Goal: Task Accomplishment & Management: Use online tool/utility

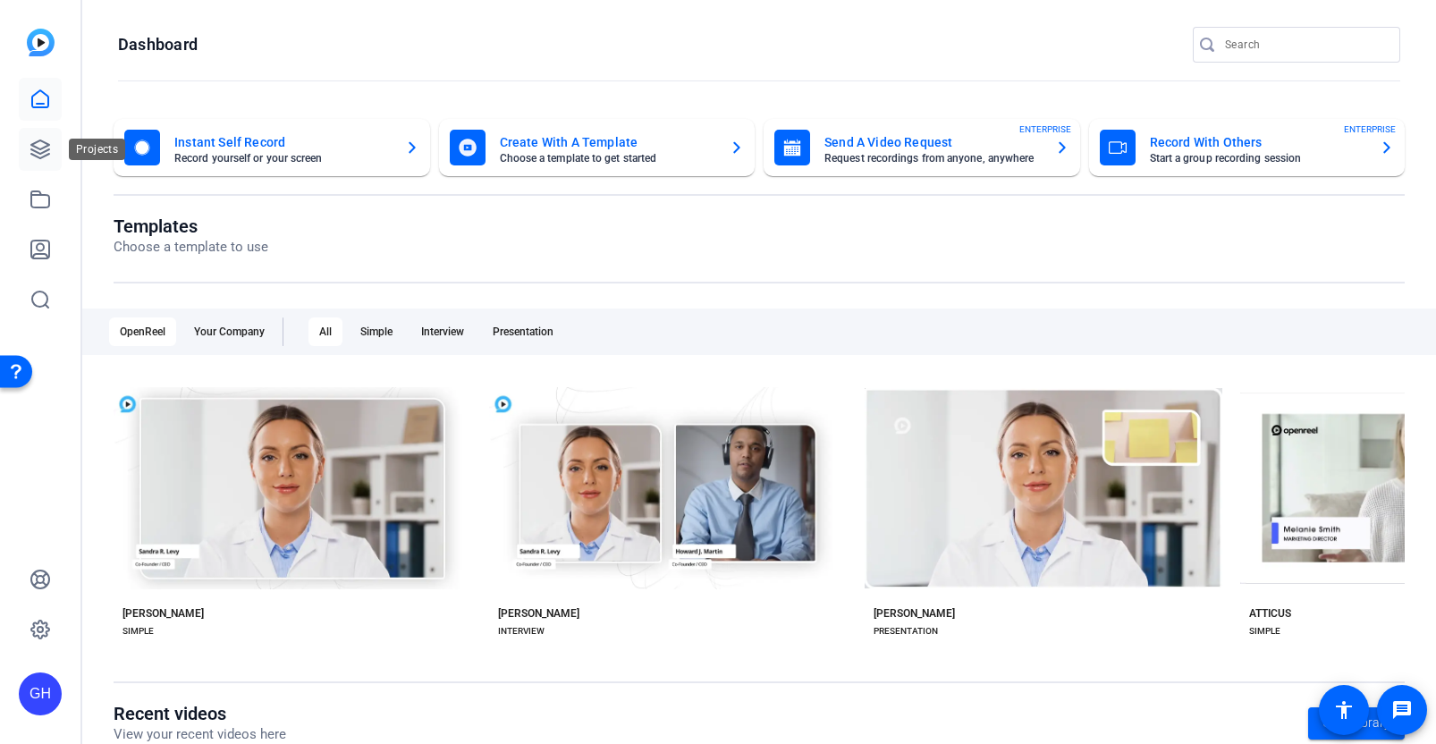
click at [32, 147] on icon at bounding box center [40, 149] width 21 height 21
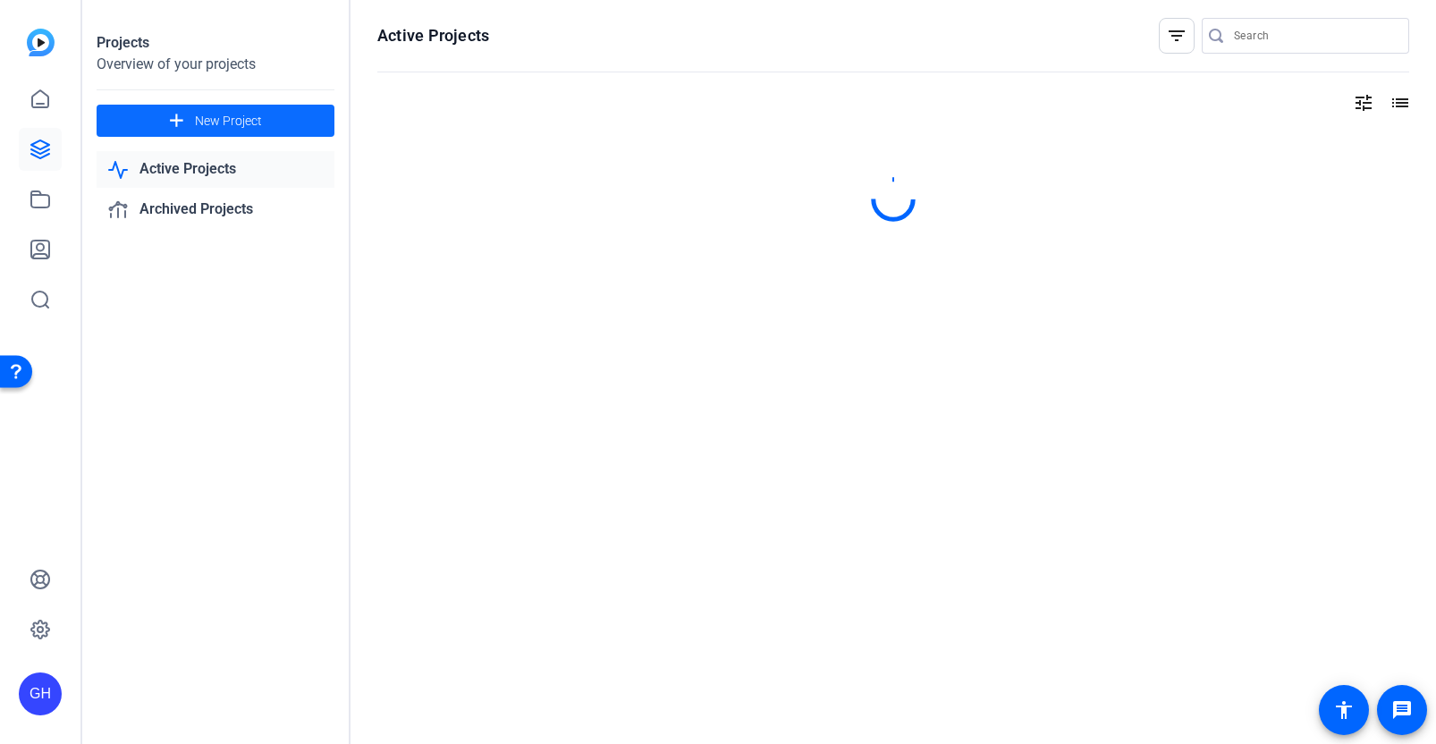
click at [197, 125] on span "New Project" at bounding box center [228, 121] width 67 height 19
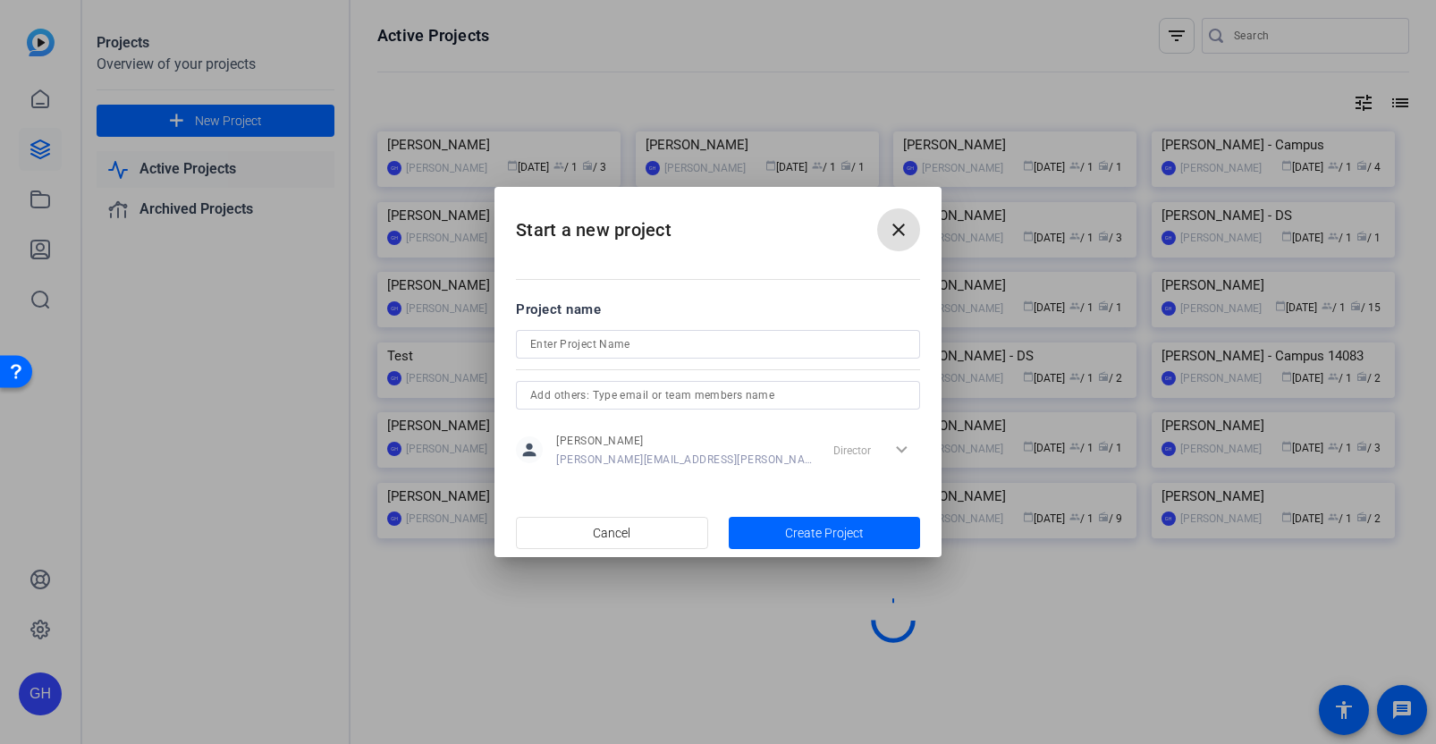
click at [572, 351] on input at bounding box center [717, 343] width 375 height 21
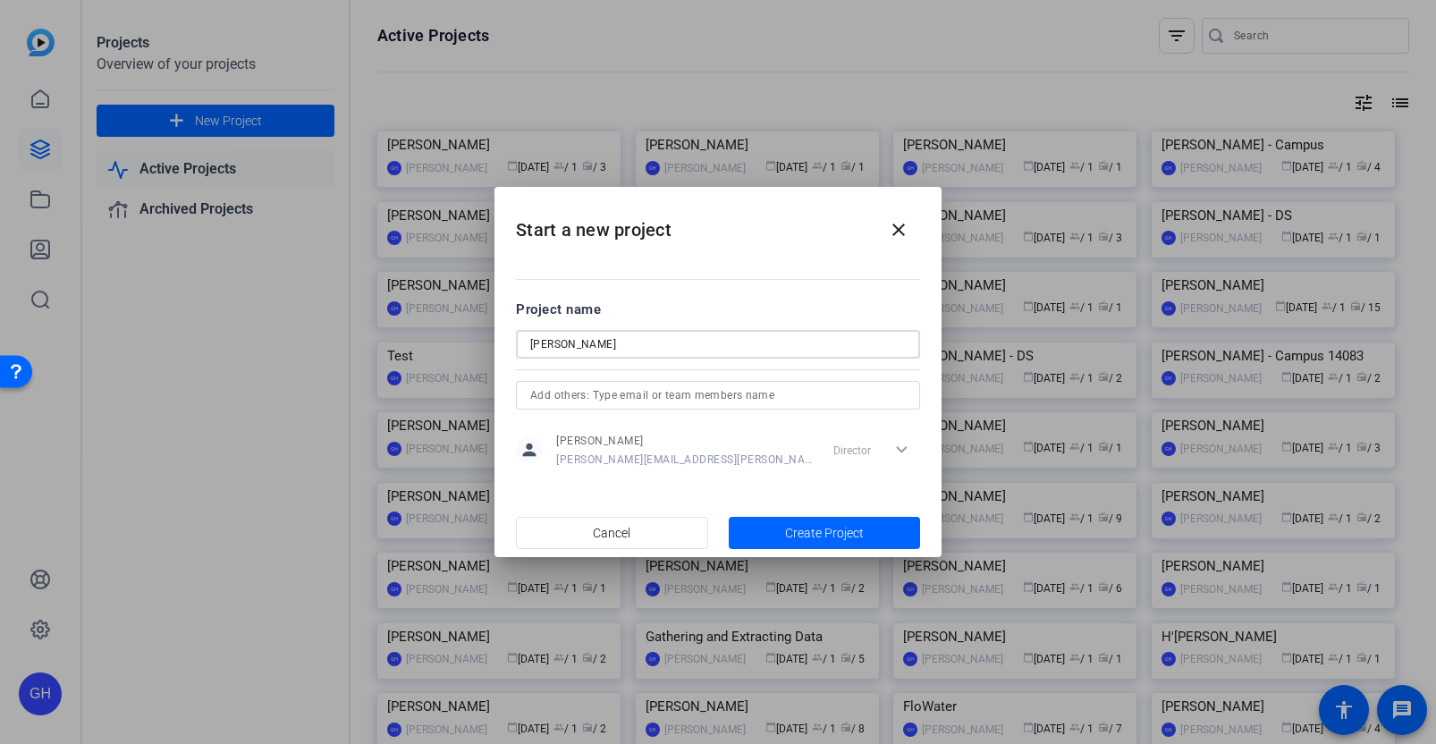
type input "[PERSON_NAME]"
click at [768, 545] on span "button" at bounding box center [825, 532] width 192 height 43
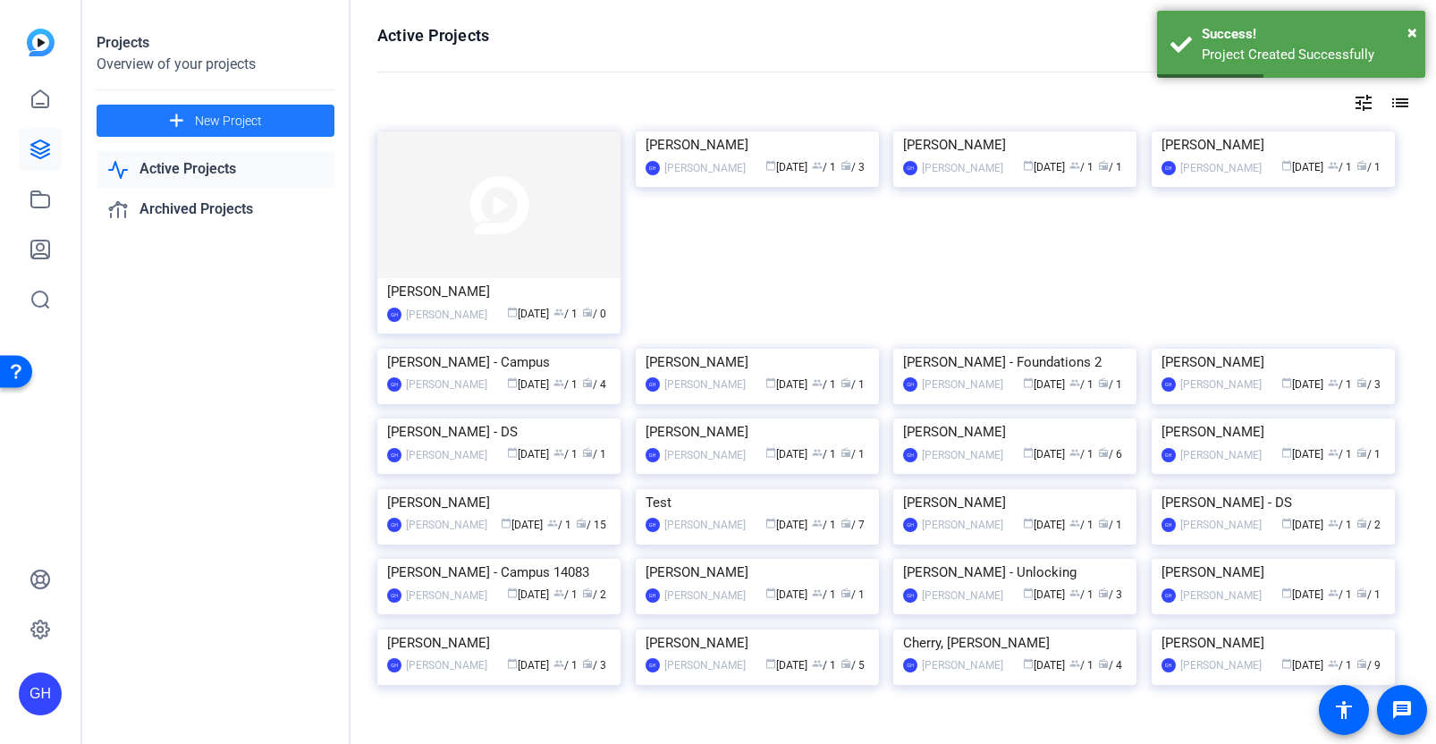
click at [504, 226] on img at bounding box center [498, 204] width 243 height 147
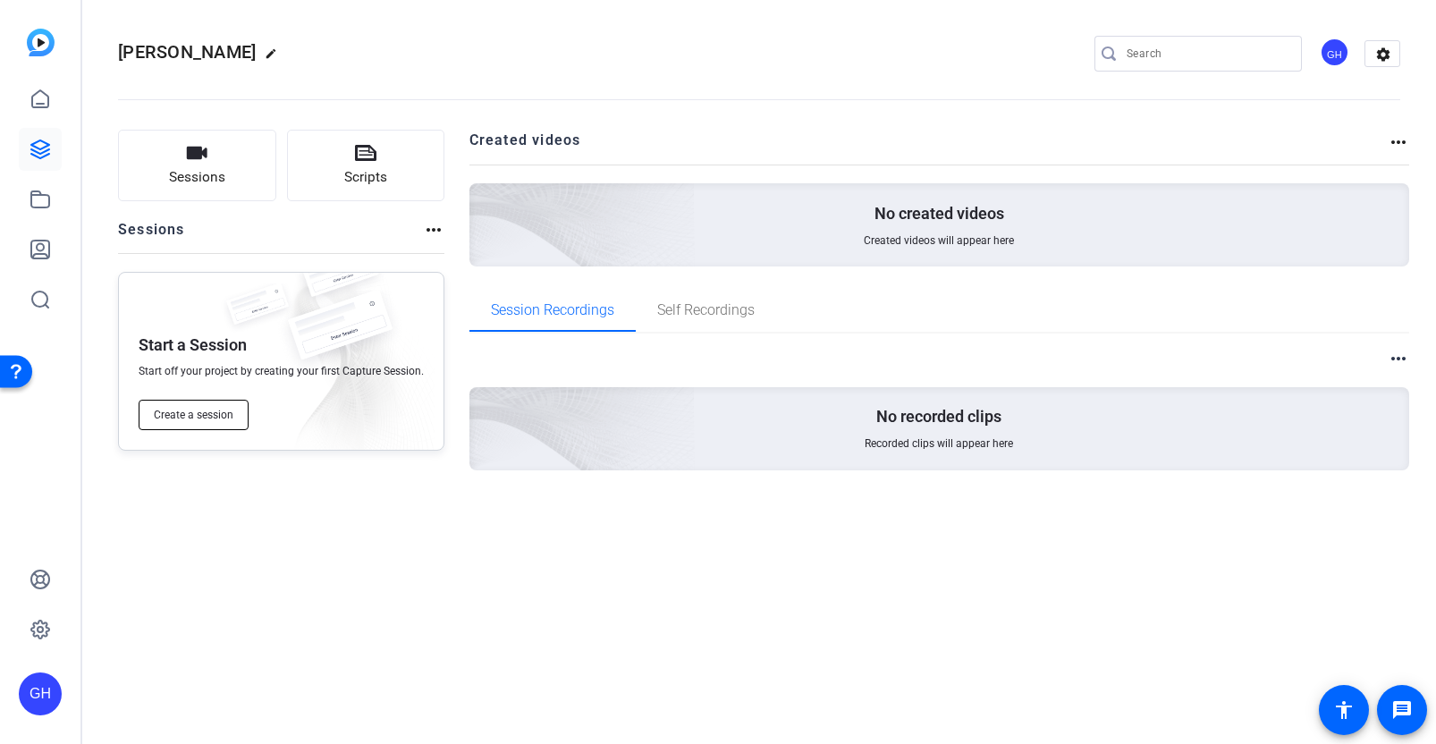
click at [202, 414] on span "Create a session" at bounding box center [194, 415] width 80 height 14
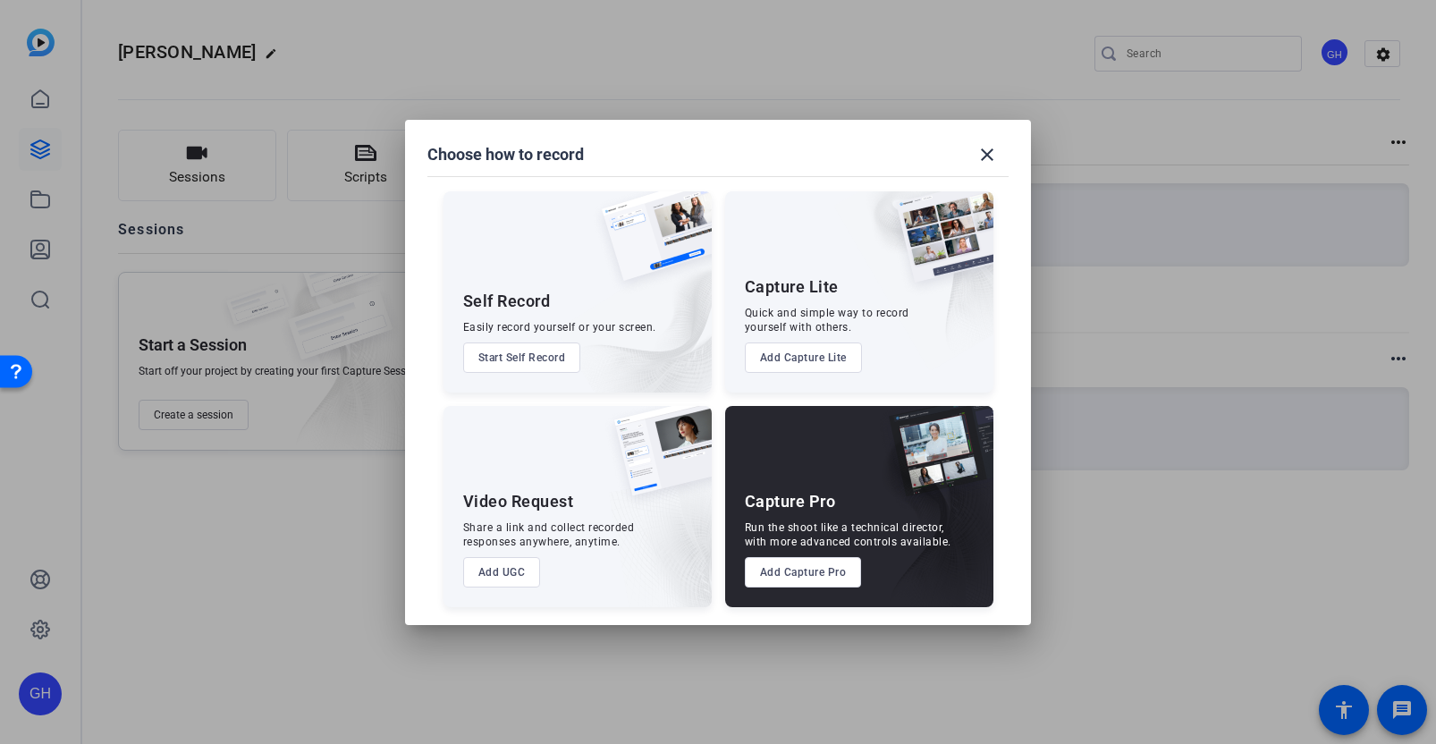
click at [815, 571] on button "Add Capture Pro" at bounding box center [803, 572] width 117 height 30
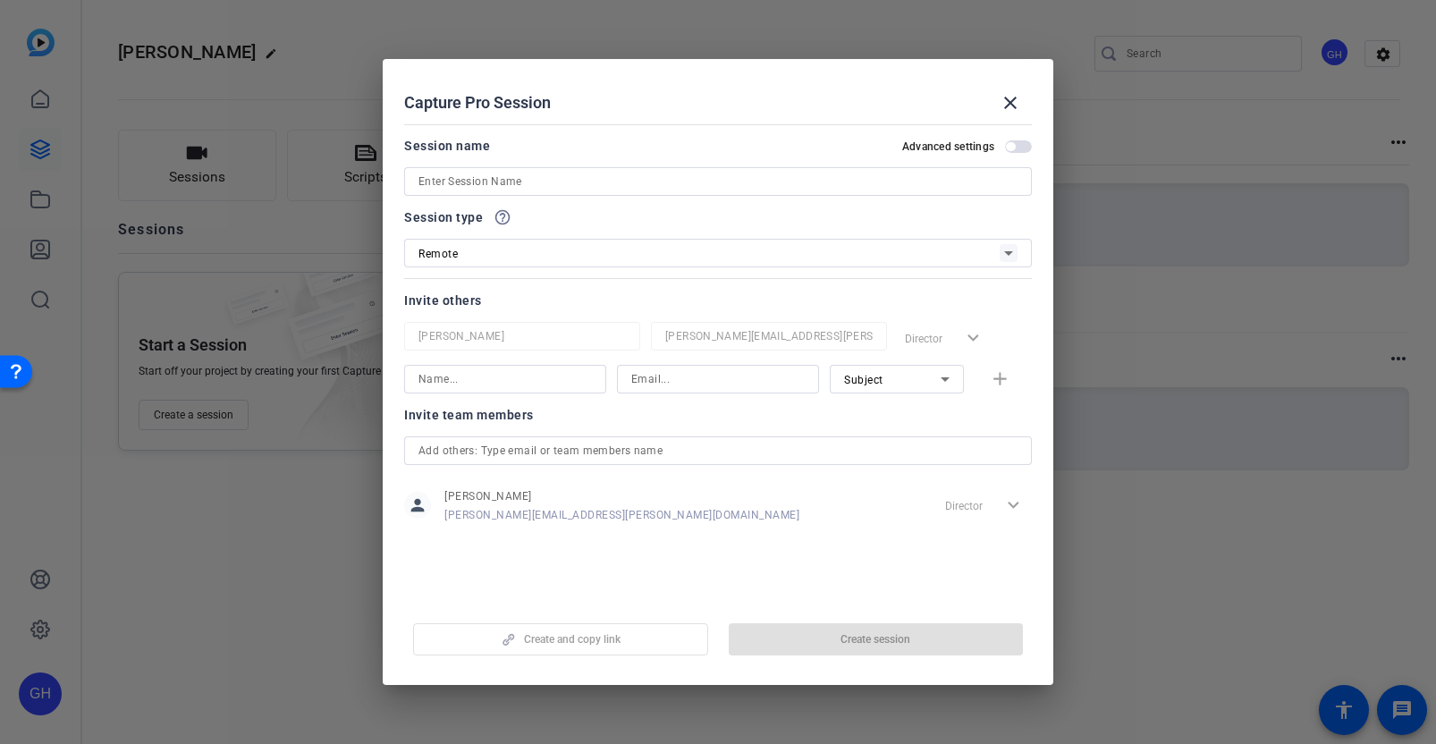
click at [655, 190] on input at bounding box center [717, 181] width 599 height 21
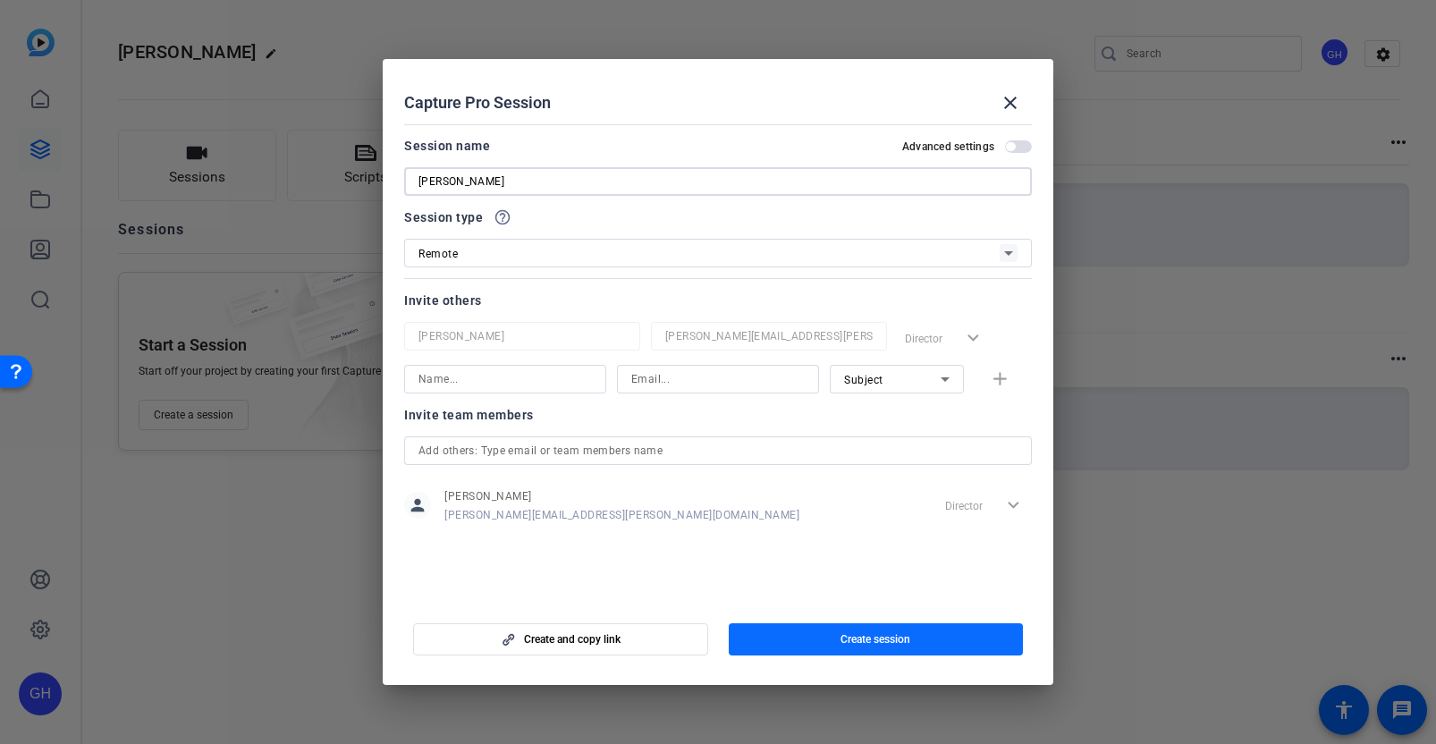
type input "[PERSON_NAME]"
click at [859, 641] on span "Create session" at bounding box center [875, 639] width 70 height 14
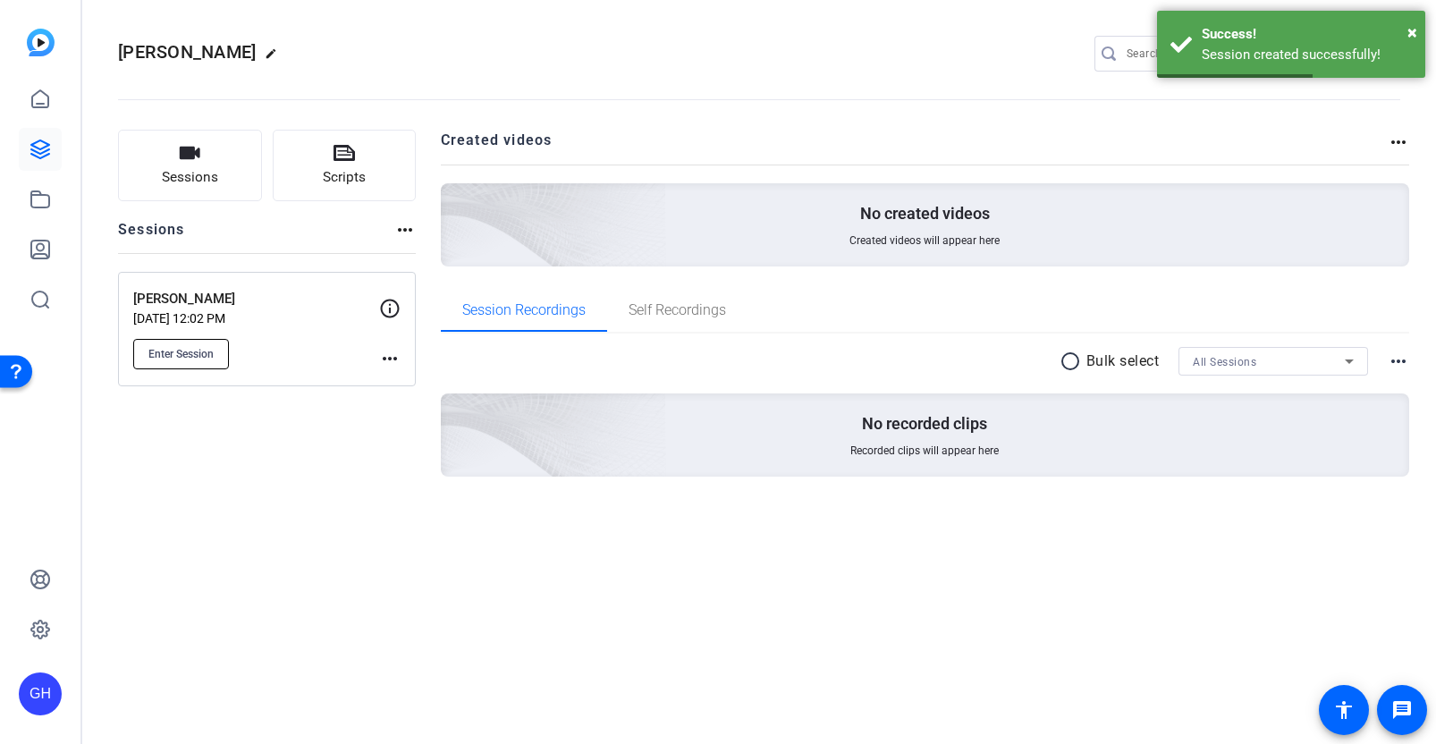
click at [201, 360] on button "Enter Session" at bounding box center [181, 354] width 96 height 30
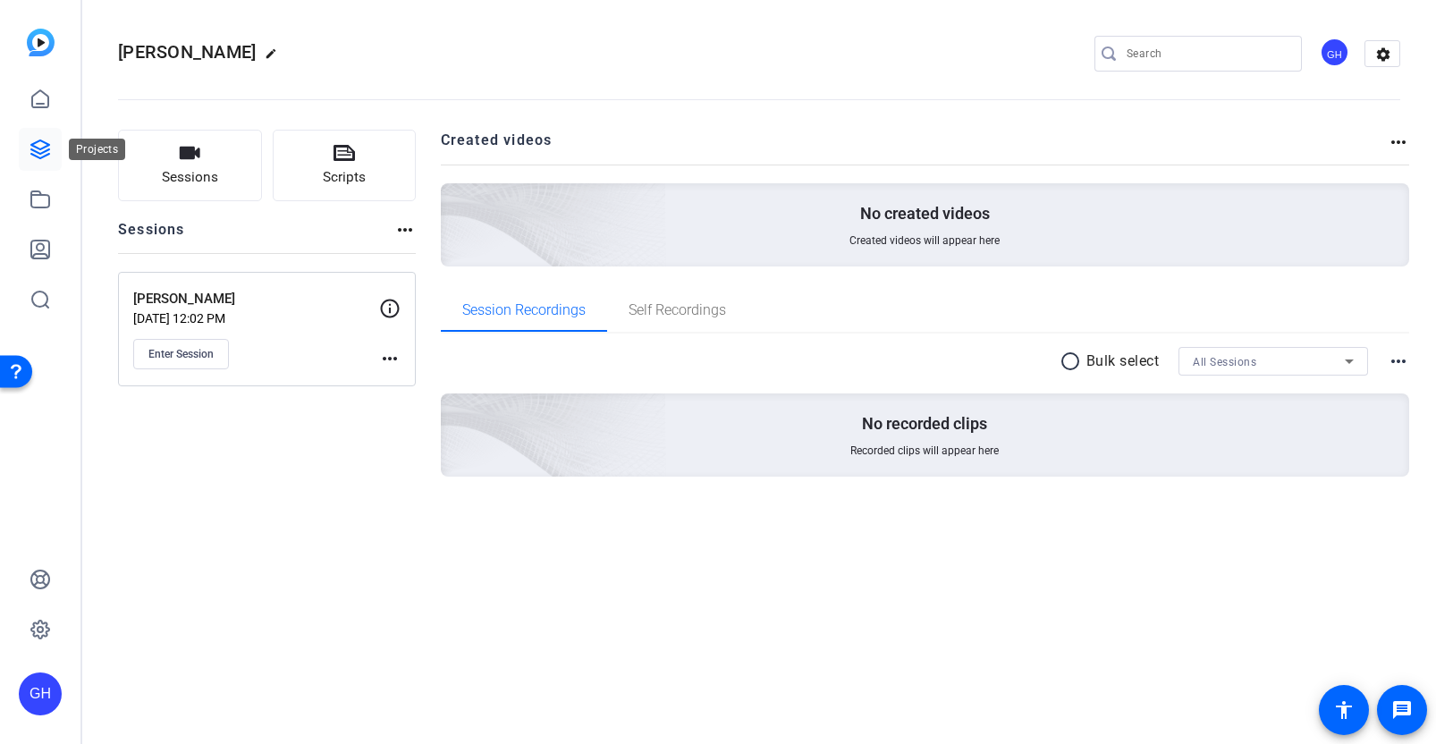
click at [36, 157] on icon at bounding box center [40, 149] width 21 height 21
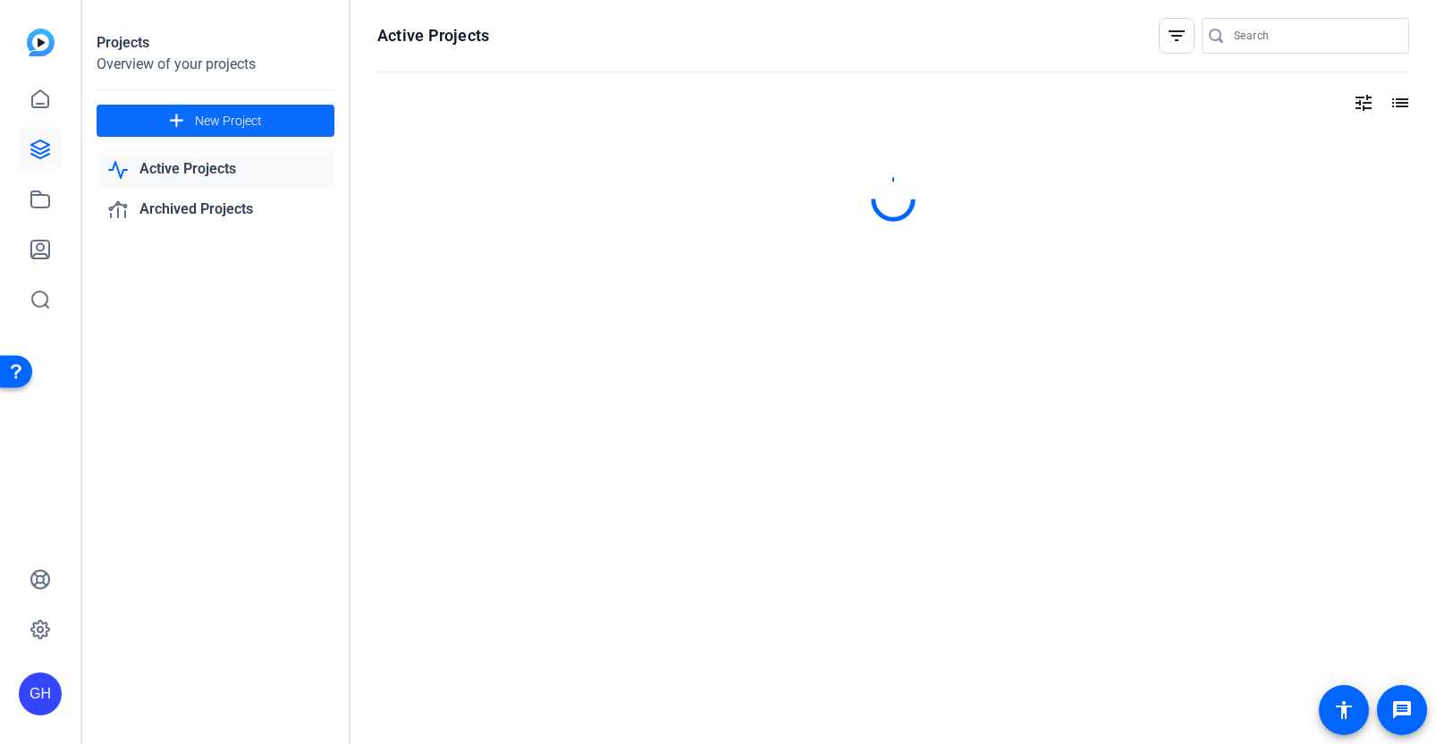
click at [197, 123] on span "New Project" at bounding box center [228, 121] width 67 height 19
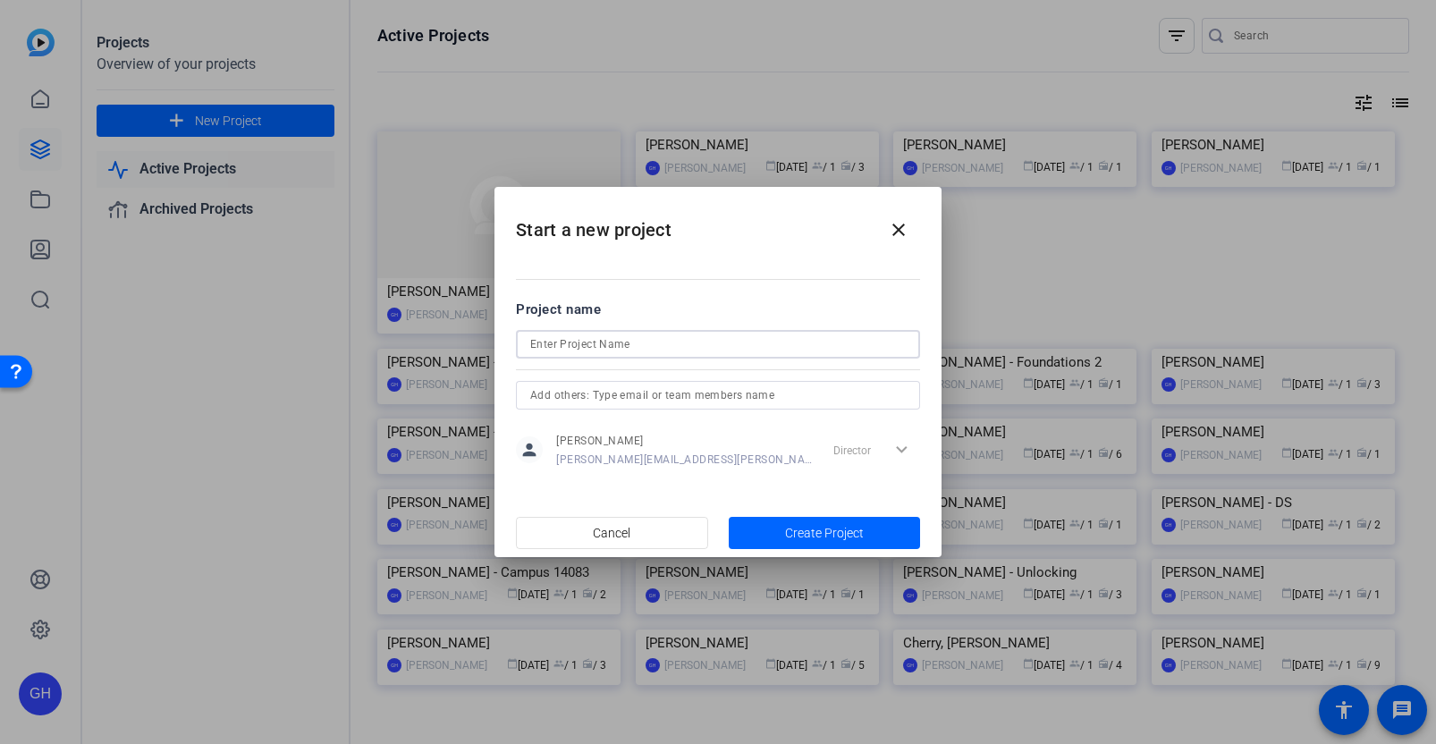
click at [594, 343] on input at bounding box center [717, 343] width 375 height 21
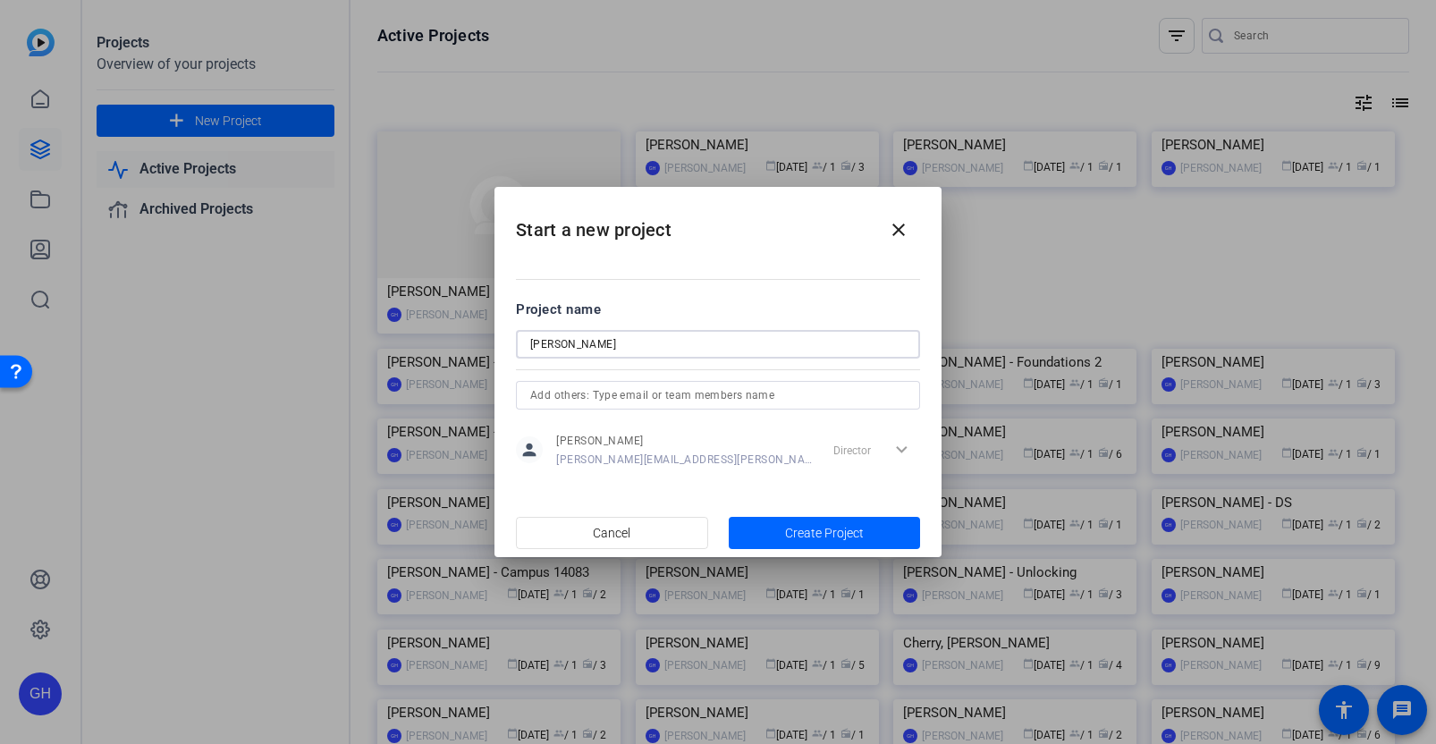
type input "[PERSON_NAME]"
click at [808, 537] on span "Create Project" at bounding box center [824, 533] width 79 height 19
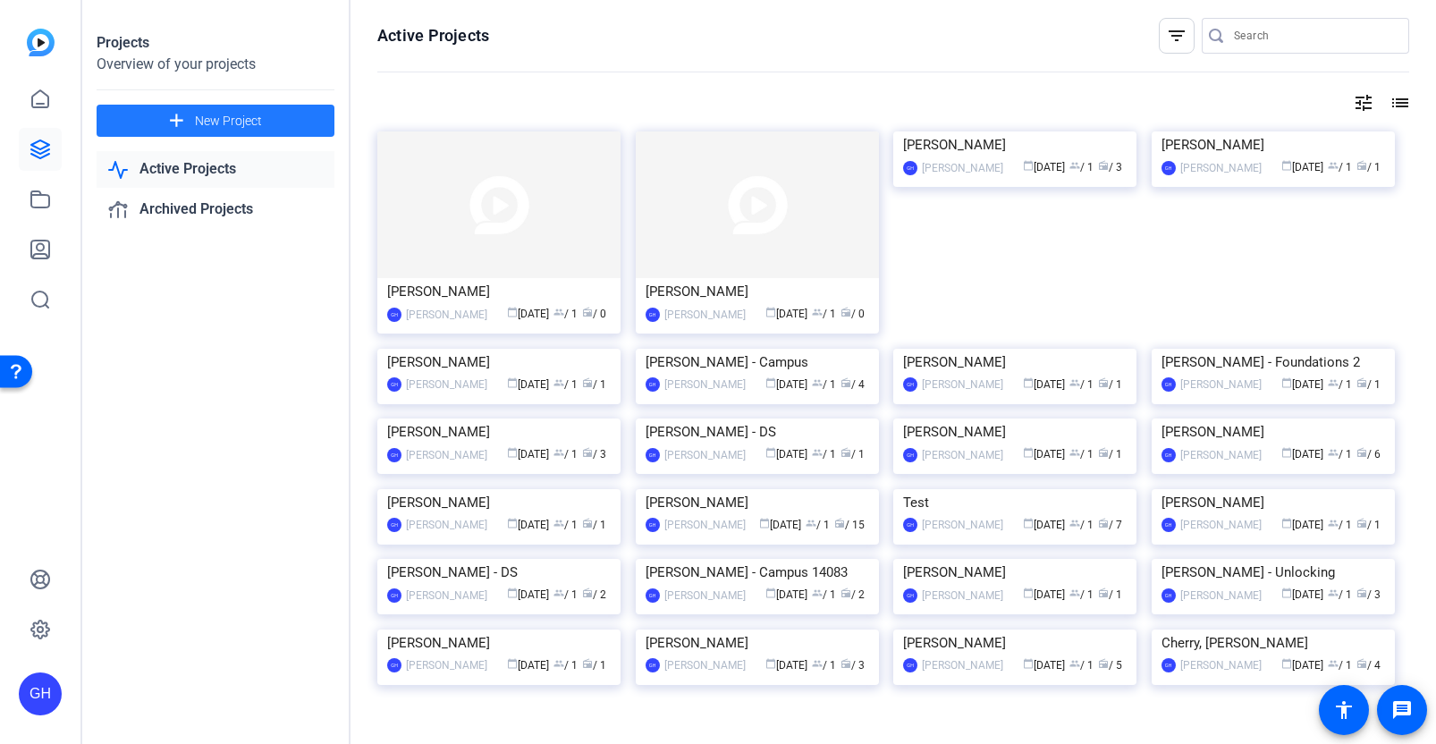
click at [507, 191] on img at bounding box center [498, 204] width 243 height 147
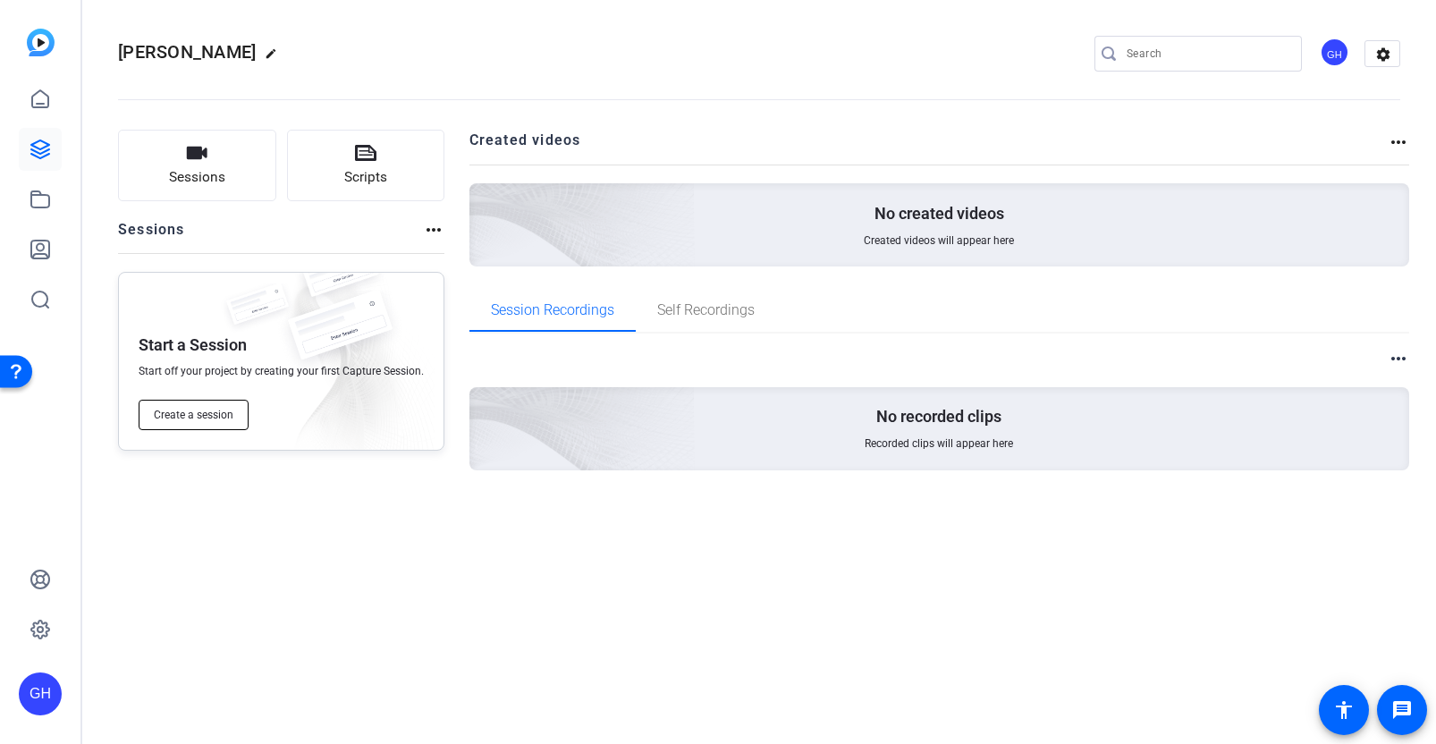
click at [190, 419] on span "Create a session" at bounding box center [194, 415] width 80 height 14
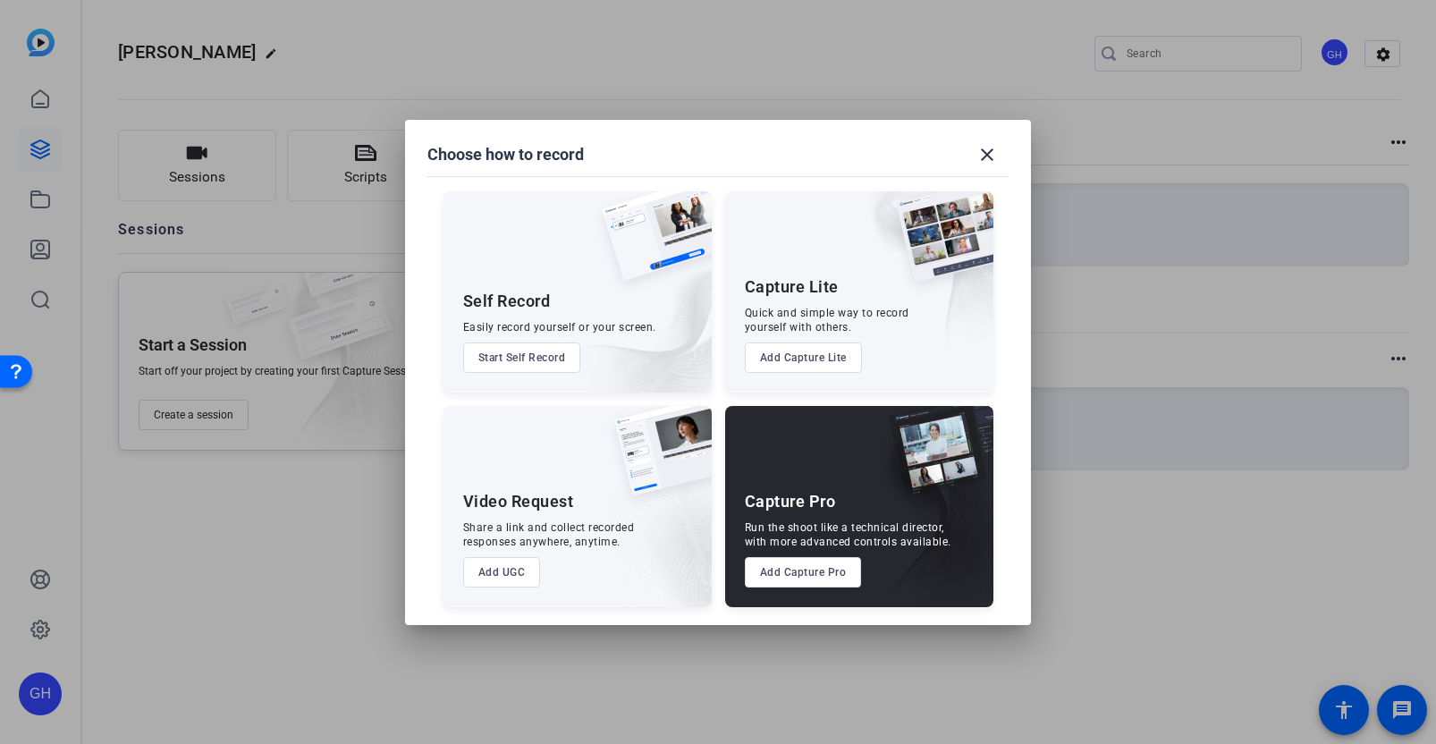
click at [804, 585] on button "Add Capture Pro" at bounding box center [803, 572] width 117 height 30
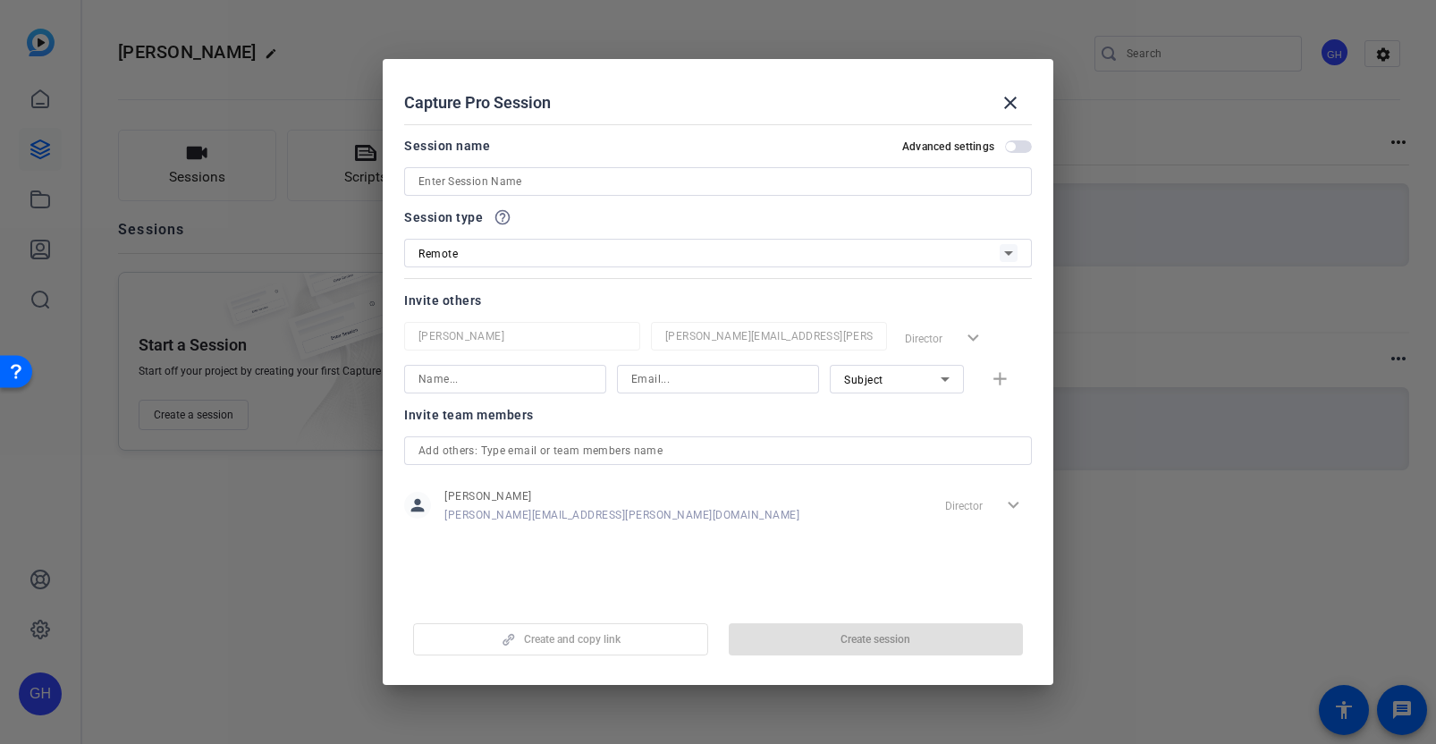
click at [582, 181] on input at bounding box center [717, 181] width 599 height 21
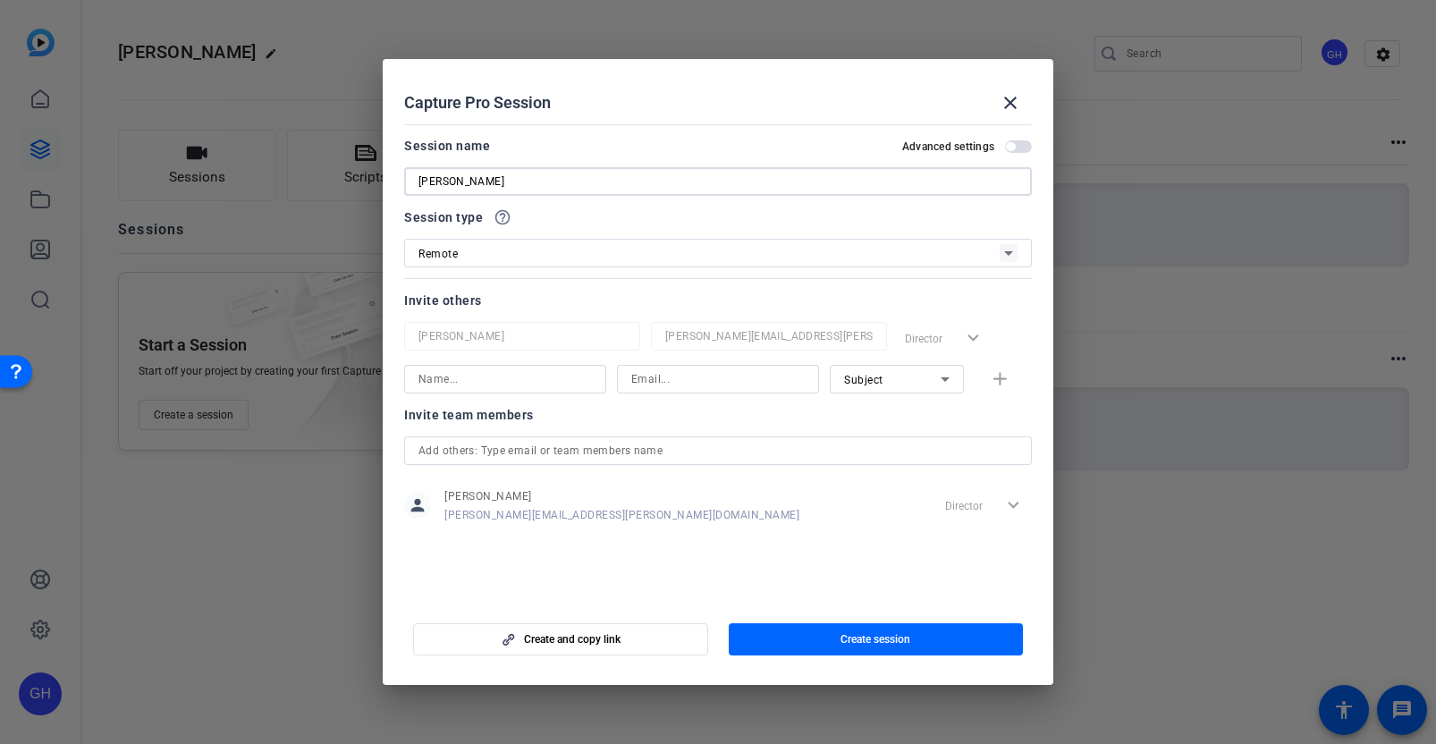
type input "[PERSON_NAME]"
drag, startPoint x: 863, startPoint y: 603, endPoint x: 872, endPoint y: 627, distance: 25.7
click at [865, 604] on mat-dialog-actions "Create and copy link Create session" at bounding box center [718, 637] width 671 height 72
click at [881, 635] on span "Create session" at bounding box center [875, 639] width 70 height 14
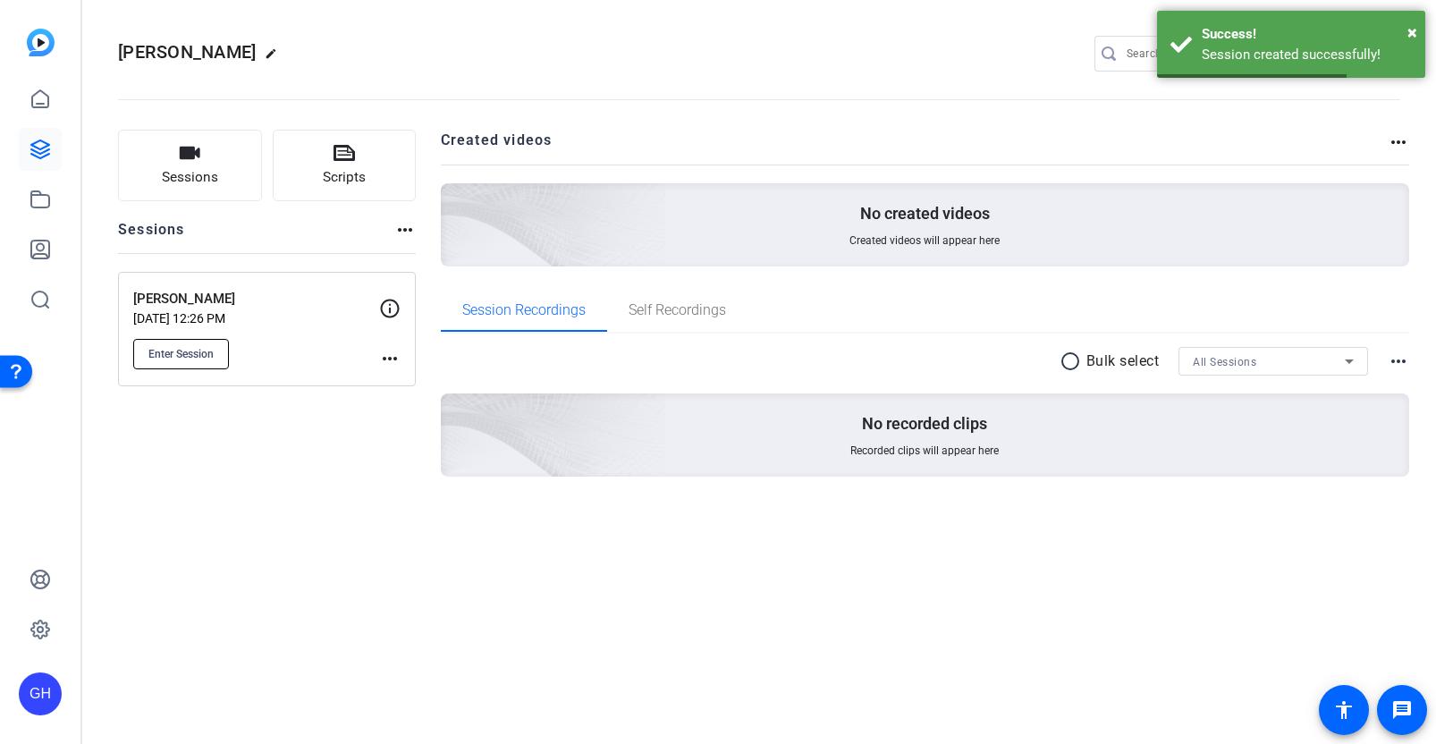
click at [202, 357] on span "Enter Session" at bounding box center [180, 354] width 65 height 14
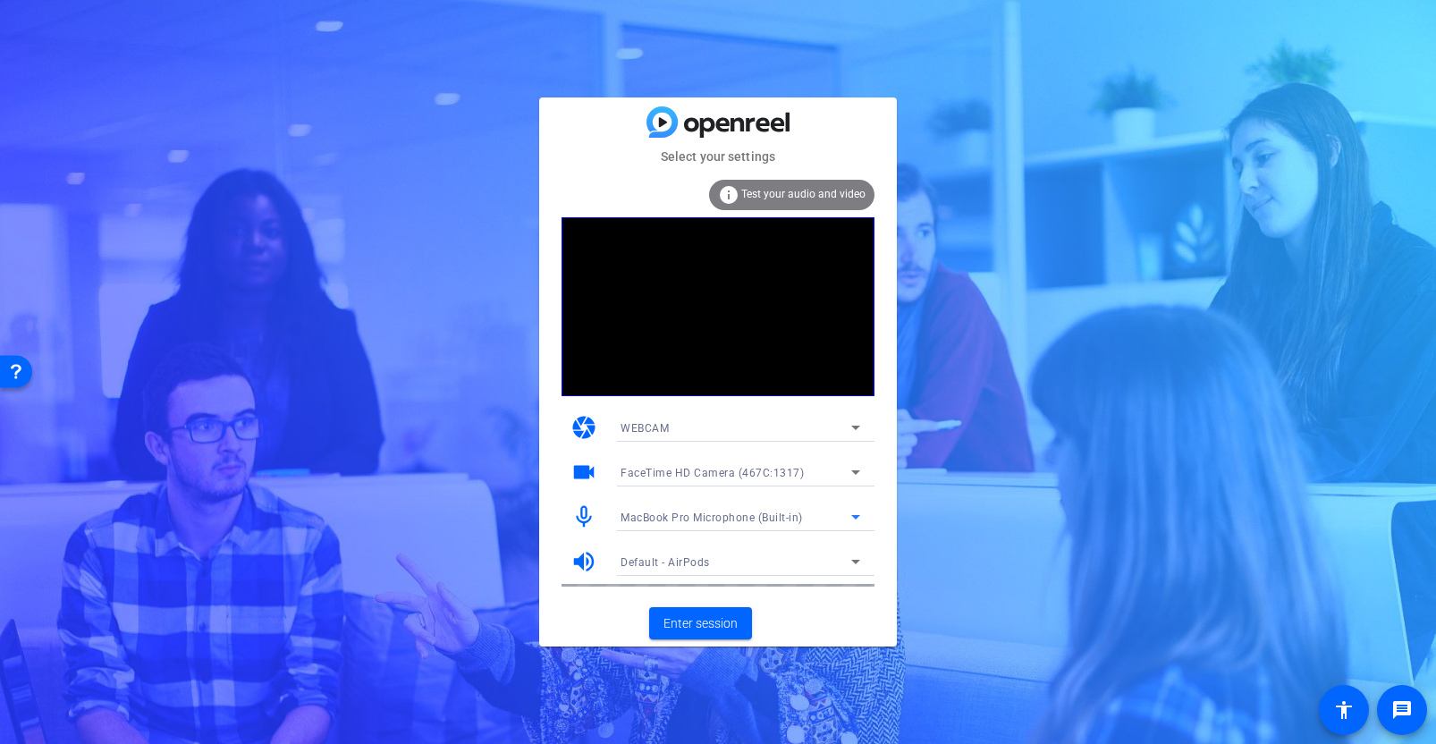
click at [738, 511] on span "MacBook Pro Microphone (Built-in)" at bounding box center [711, 517] width 182 height 13
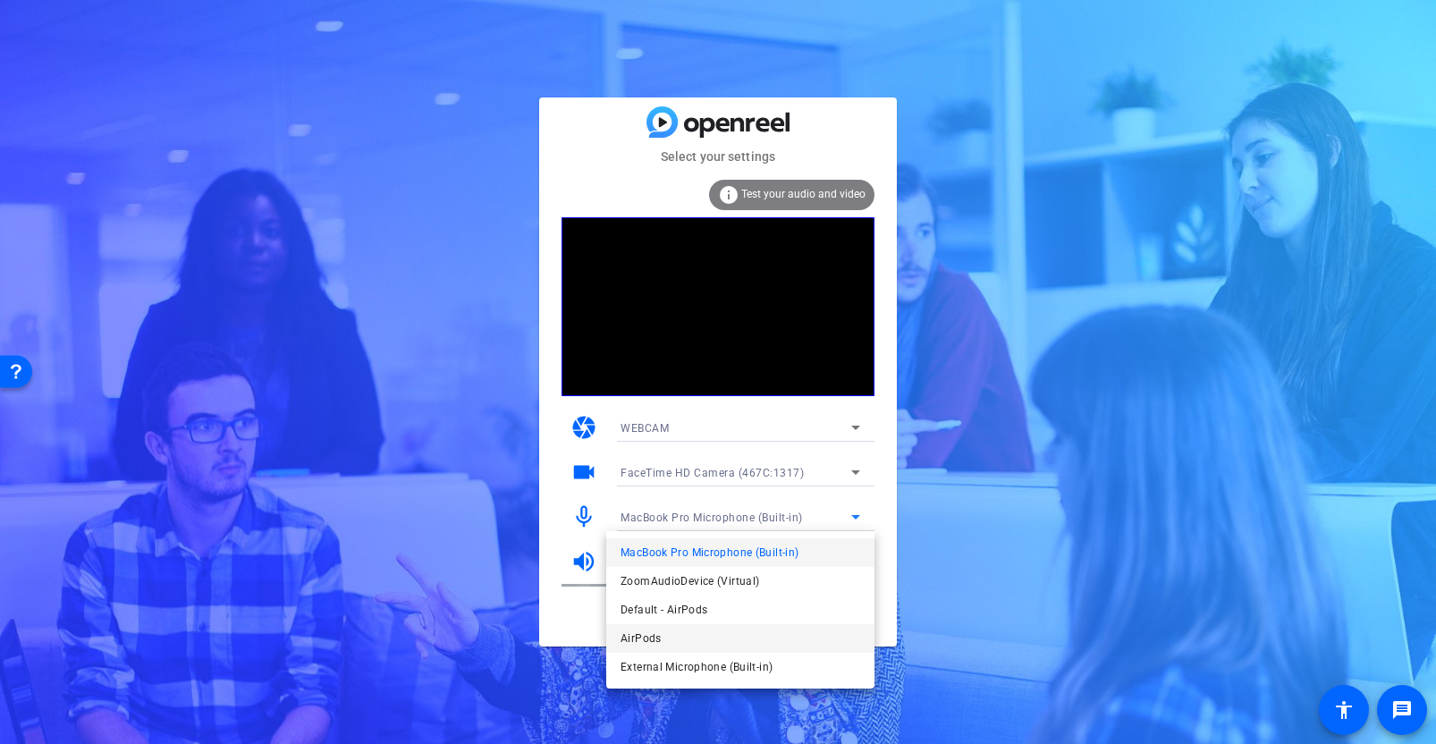
click at [671, 636] on mat-option "AirPods" at bounding box center [740, 638] width 268 height 29
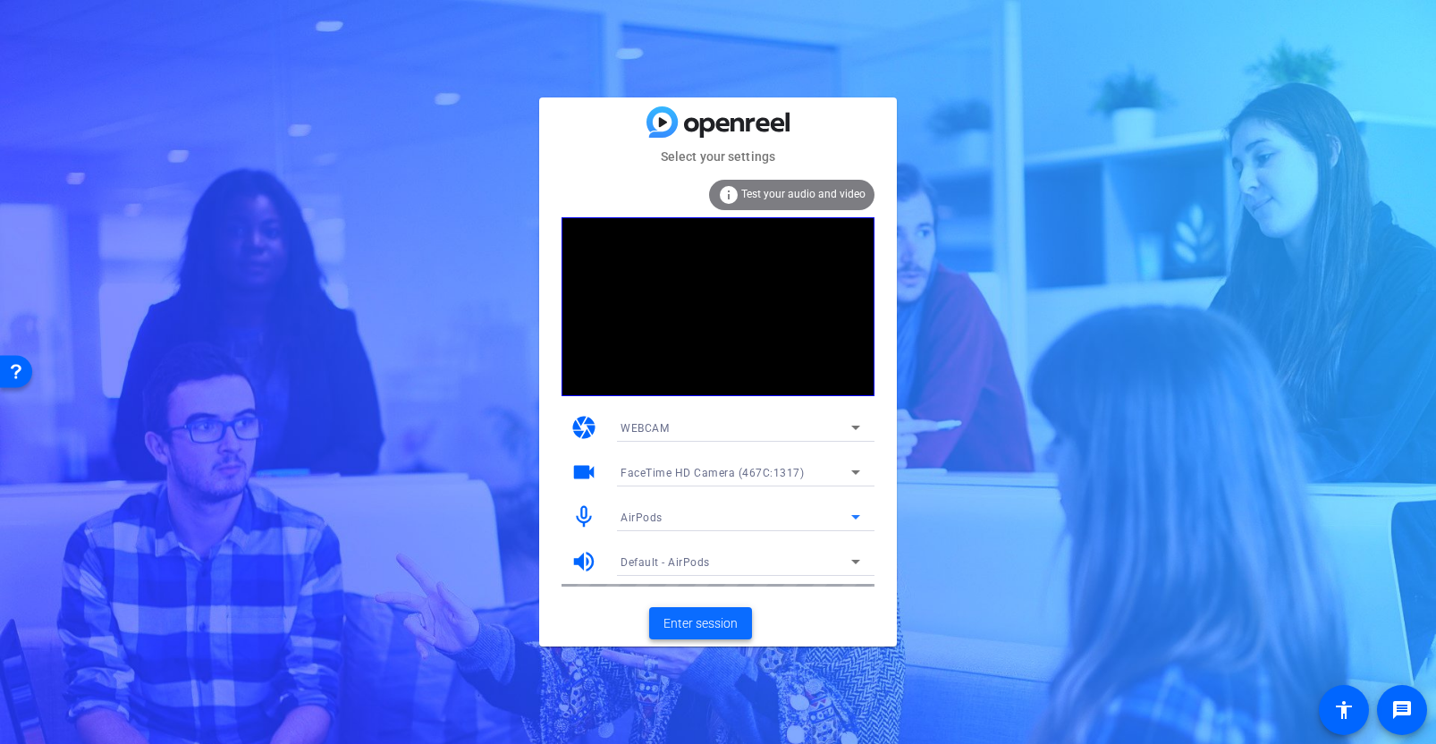
click at [710, 623] on span "Enter session" at bounding box center [700, 623] width 74 height 19
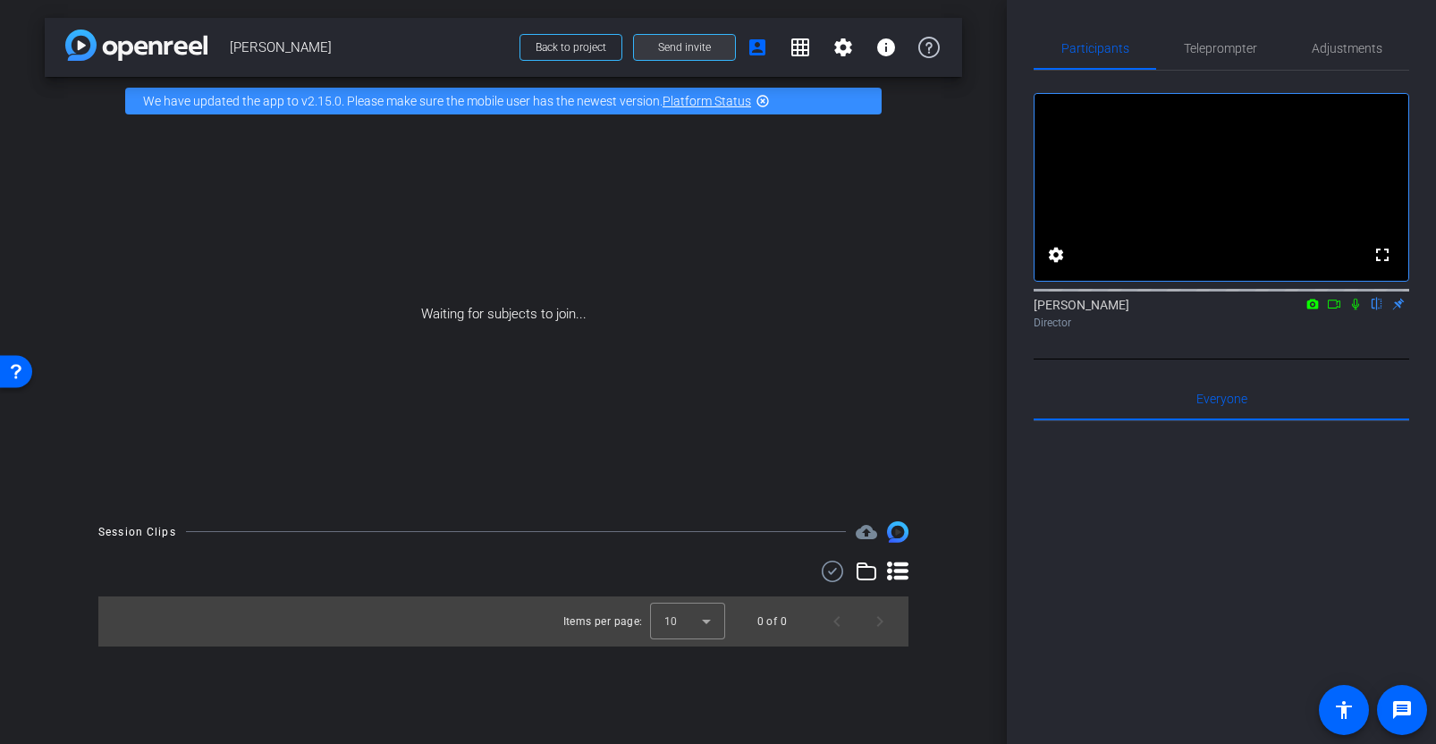
click at [673, 51] on span "Send invite" at bounding box center [684, 47] width 53 height 14
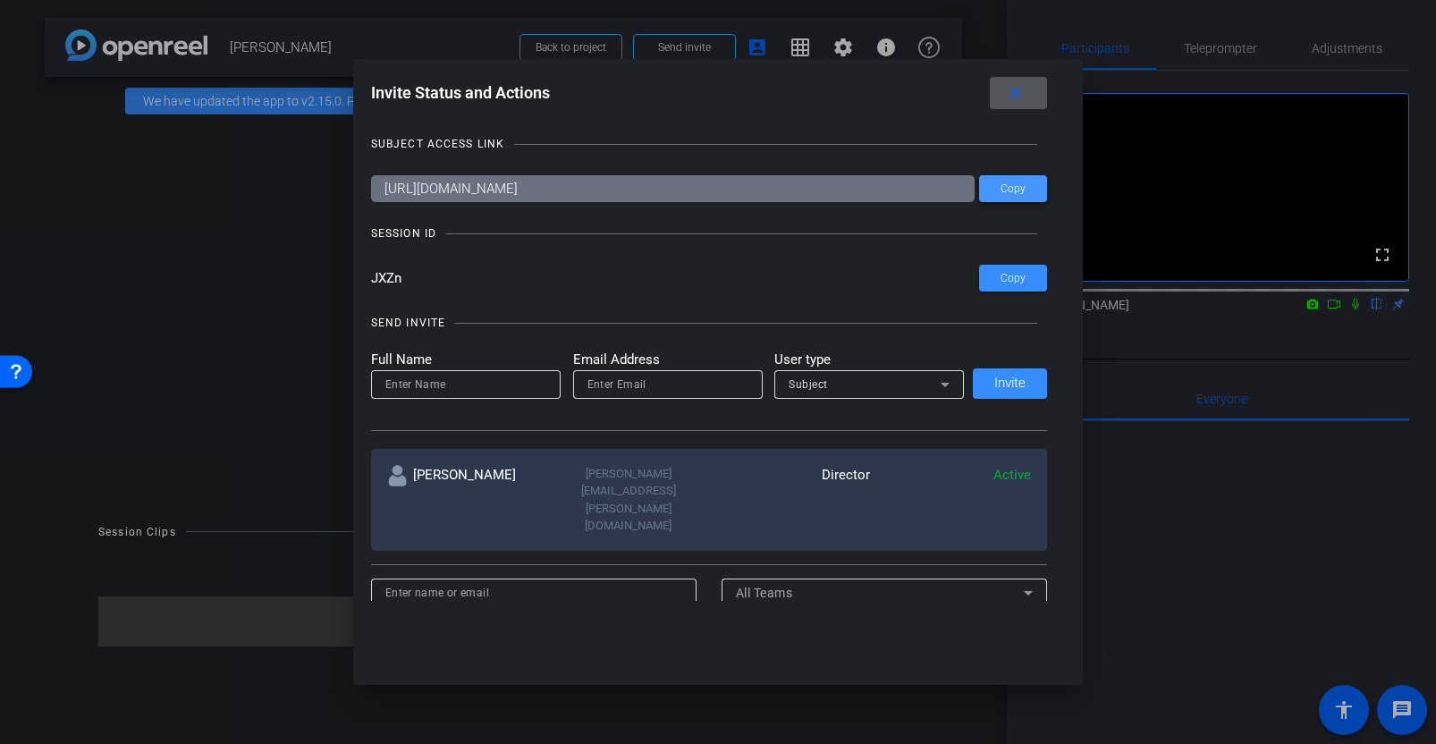
click at [1008, 186] on span "Copy" at bounding box center [1012, 188] width 25 height 13
click at [1001, 282] on span "Copy" at bounding box center [1012, 278] width 25 height 13
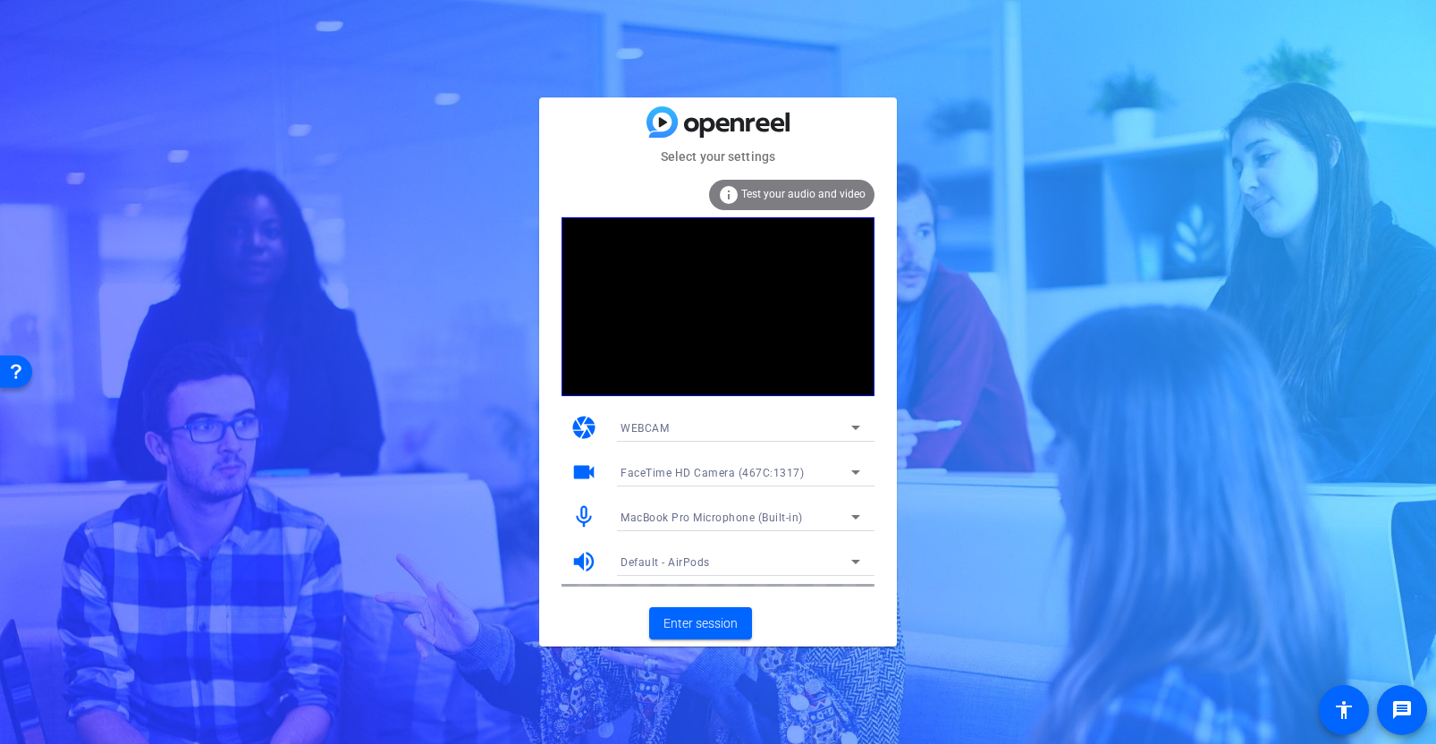
click at [706, 517] on span "MacBook Pro Microphone (Built-in)" at bounding box center [711, 517] width 182 height 13
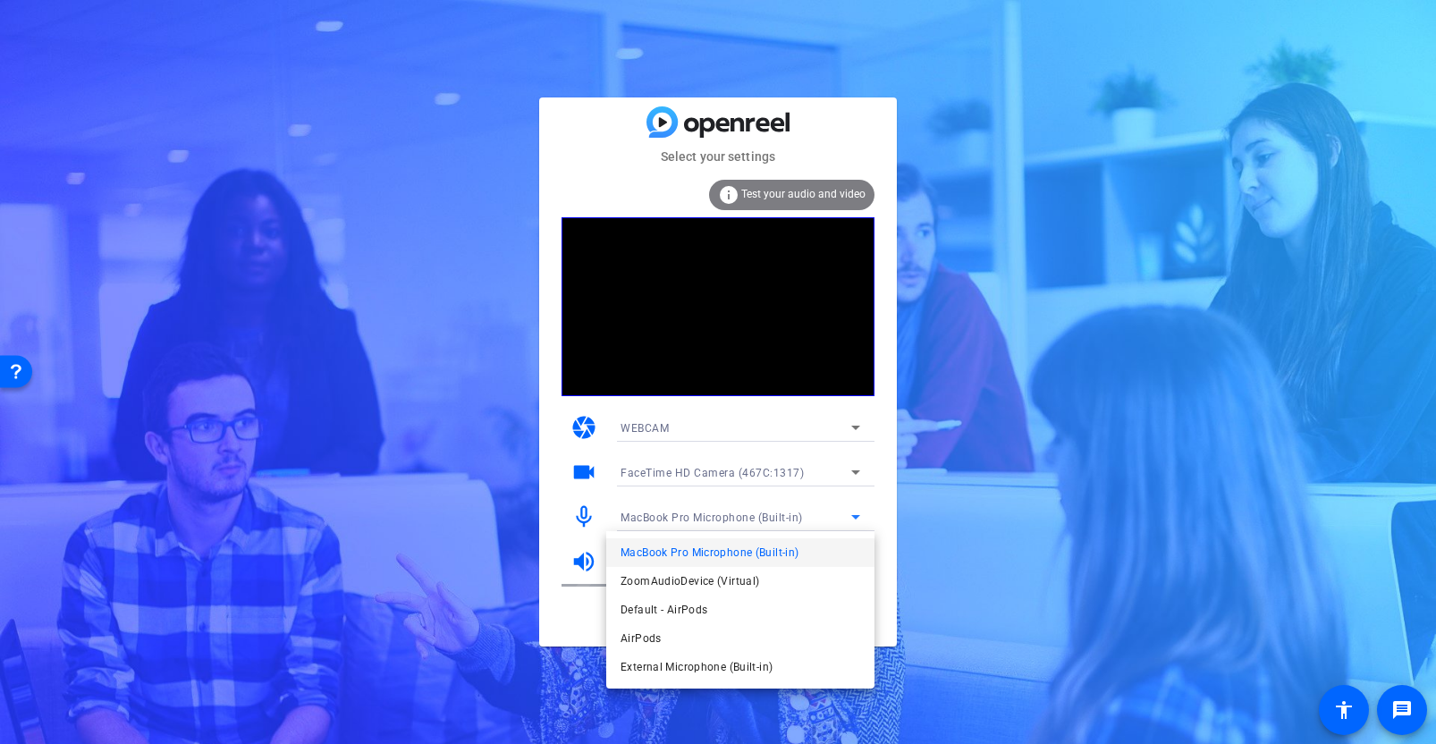
click at [671, 608] on span "Default - AirPods" at bounding box center [663, 609] width 87 height 21
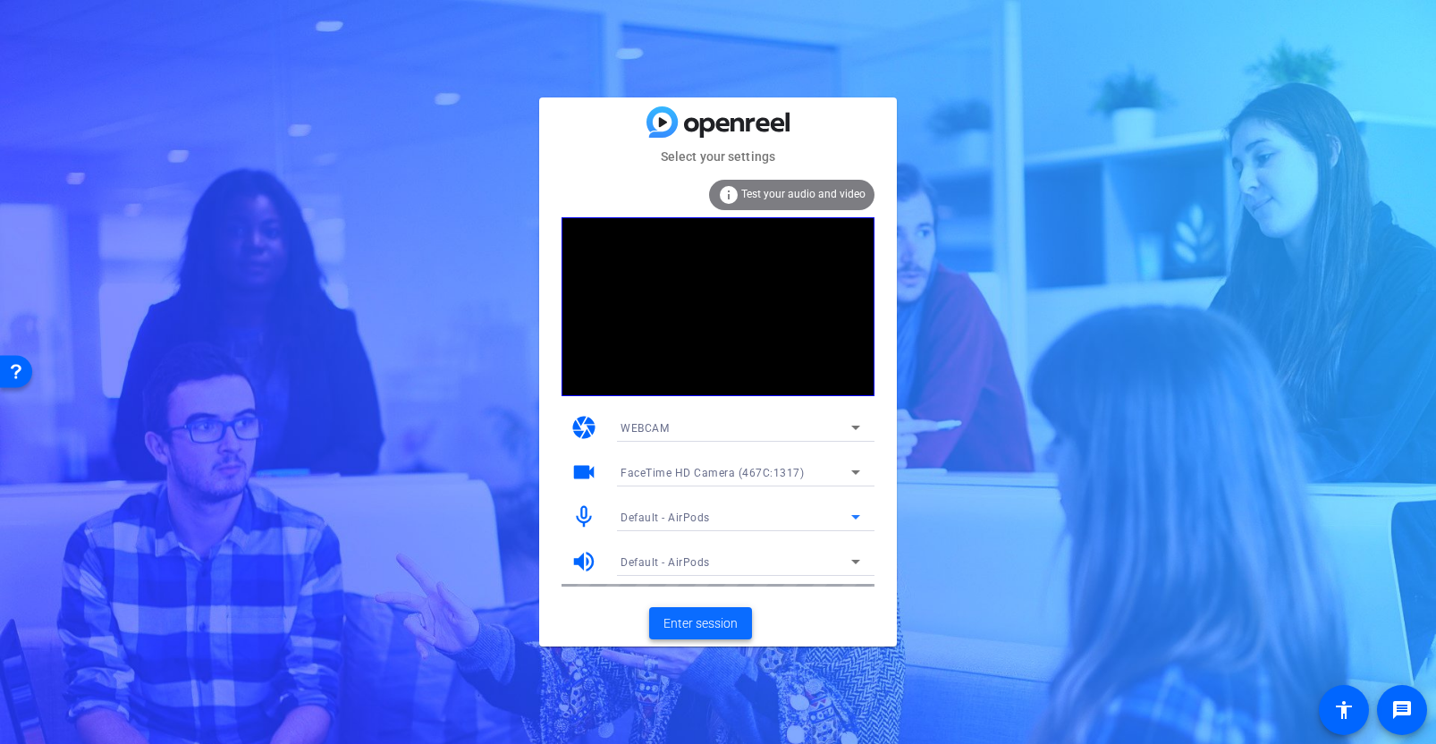
click at [674, 600] on mat-card-actions "Enter session" at bounding box center [718, 623] width 358 height 46
click at [681, 622] on span "Enter session" at bounding box center [700, 623] width 74 height 19
